Goal: Information Seeking & Learning: Learn about a topic

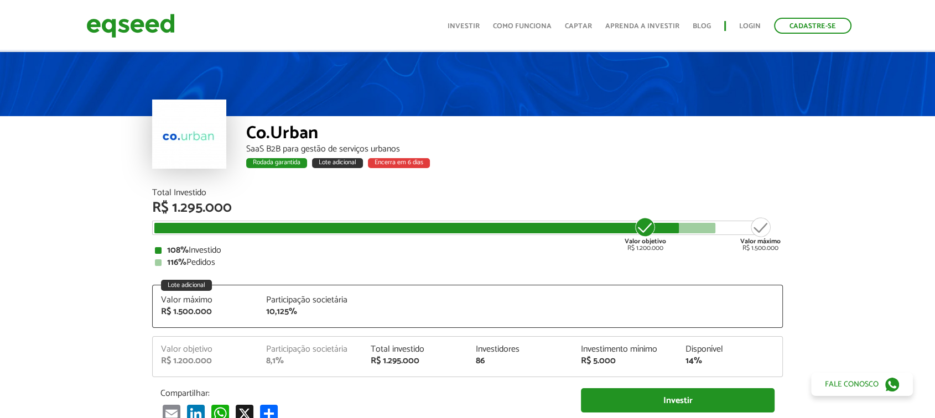
scroll to position [1039, 0]
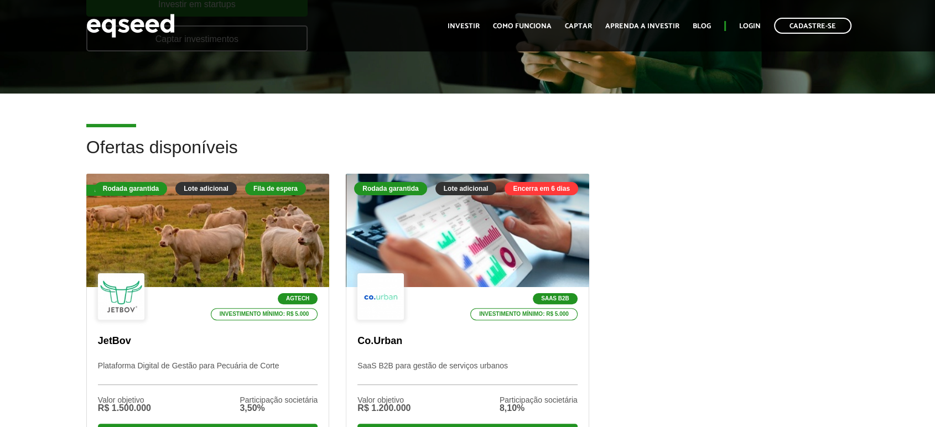
scroll to position [224, 0]
click at [747, 23] on link "Login" at bounding box center [750, 26] width 22 height 7
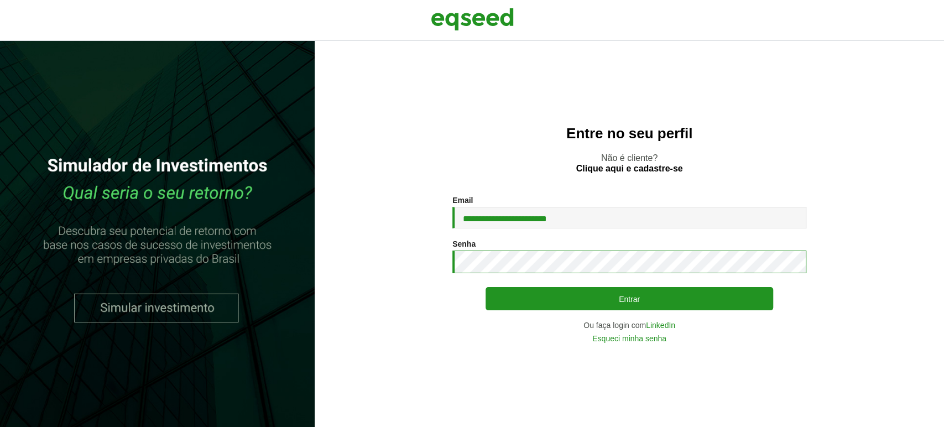
click at [486, 287] on button "Entrar" at bounding box center [630, 298] width 288 height 23
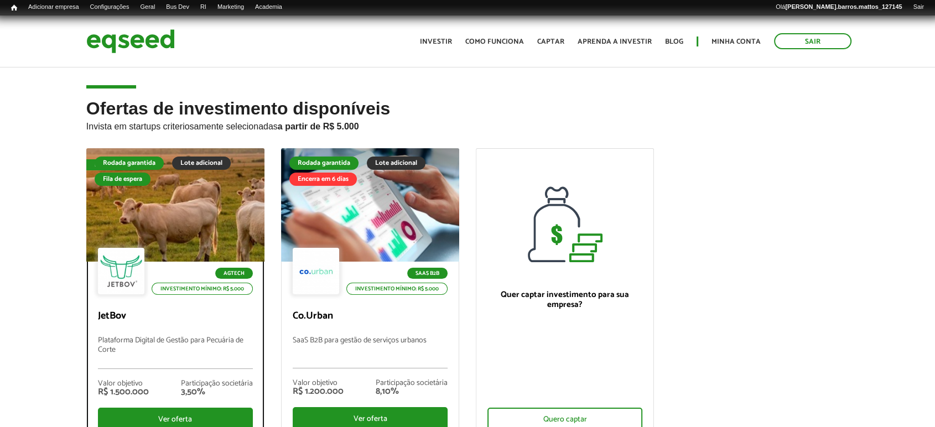
click at [217, 344] on p "Plataforma Digital de Gestão para Pecuária de Corte" at bounding box center [175, 352] width 155 height 33
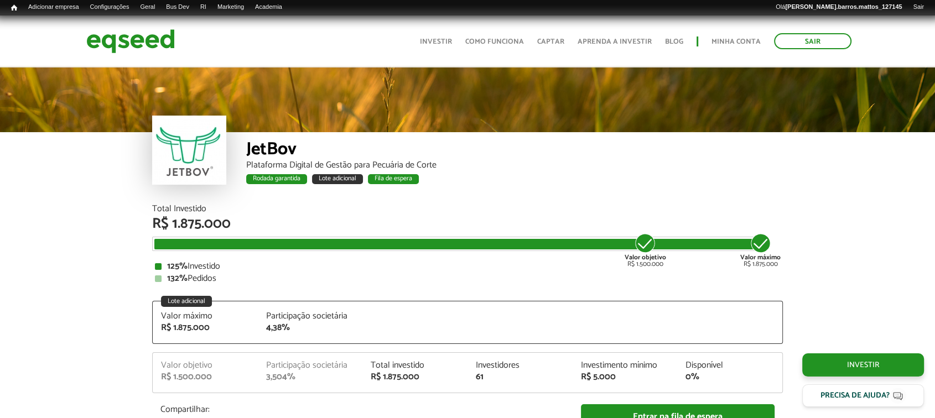
scroll to position [1311, 0]
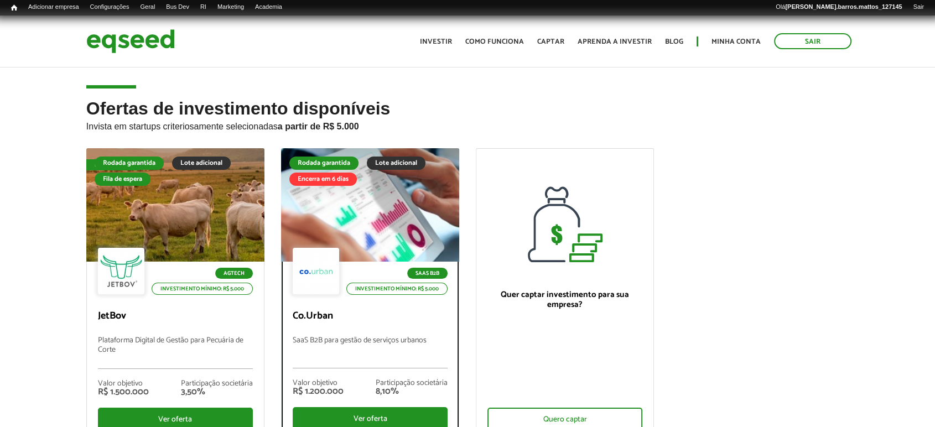
click at [389, 234] on div at bounding box center [369, 205] width 213 height 136
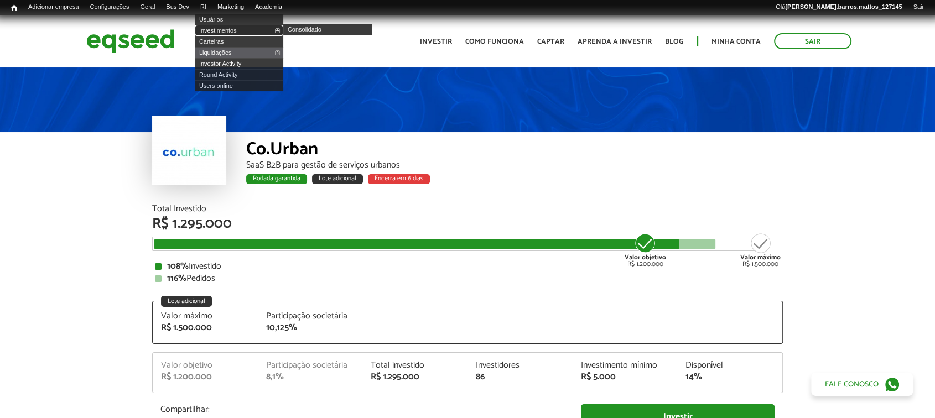
click at [221, 28] on link "Investimentos" at bounding box center [239, 30] width 88 height 11
